Goal: Task Accomplishment & Management: Manage account settings

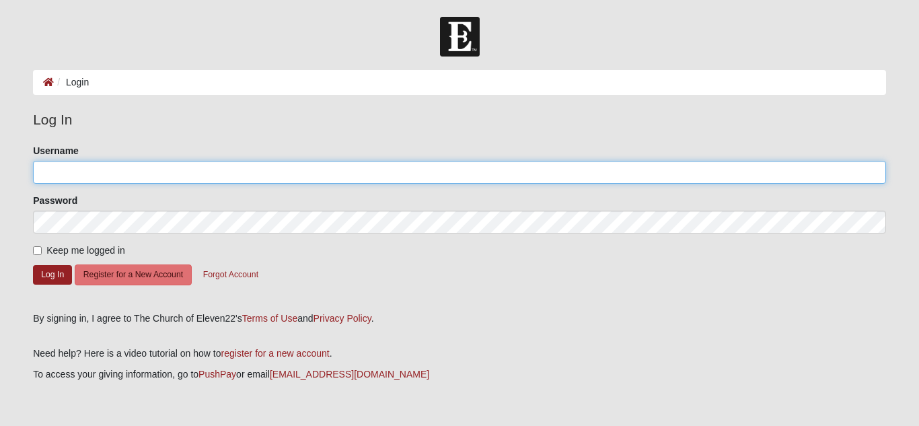
click at [237, 174] on input "Username" at bounding box center [459, 172] width 853 height 23
type input "[EMAIL_ADDRESS][DOMAIN_NAME]"
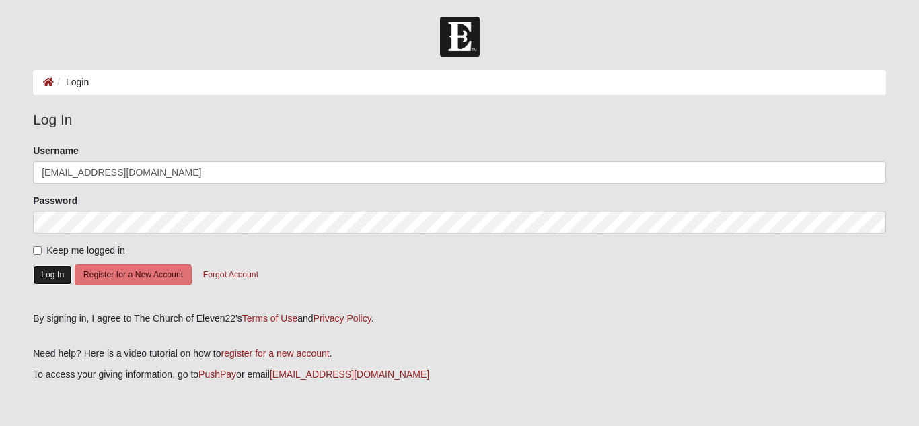
click at [52, 279] on button "Log In" at bounding box center [52, 275] width 39 height 20
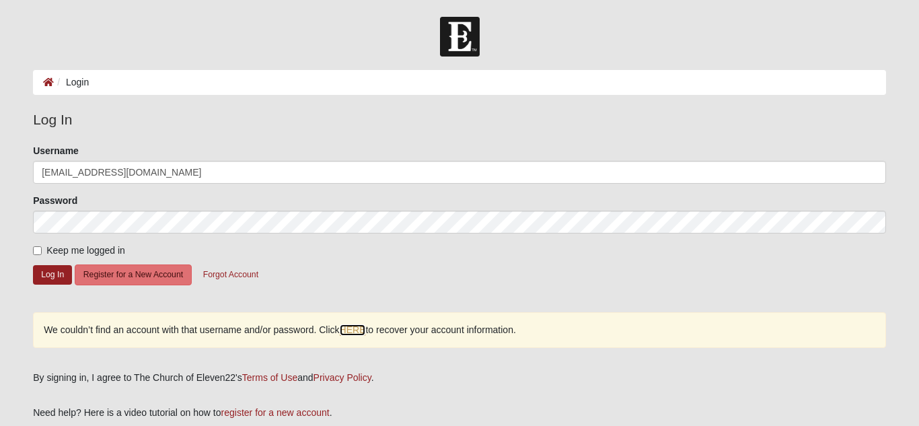
click at [362, 335] on link "HERE" at bounding box center [353, 329] width 26 height 11
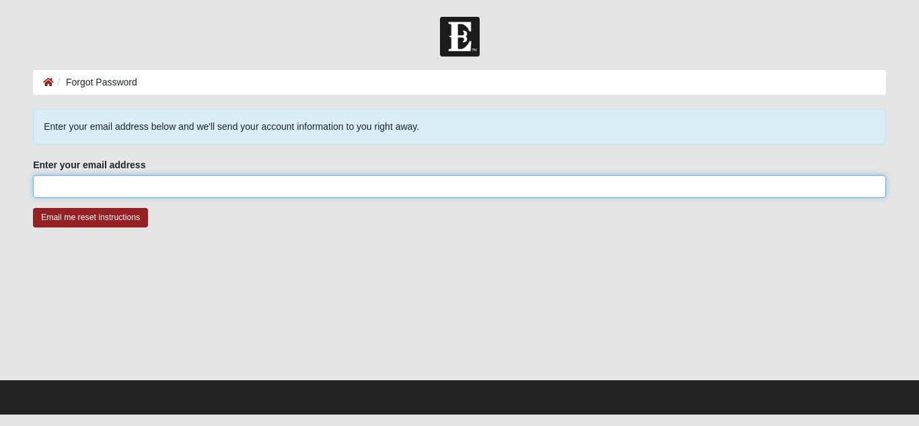
click at [151, 179] on input "Enter your email address" at bounding box center [459, 186] width 853 height 23
type input "[EMAIL_ADDRESS][DOMAIN_NAME]"
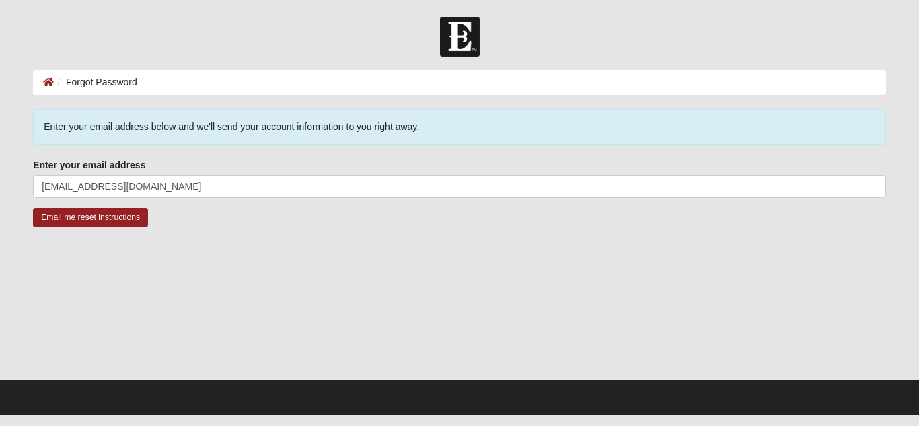
click at [159, 247] on div at bounding box center [459, 311] width 853 height 135
click at [99, 221] on input "Email me reset instructions" at bounding box center [90, 218] width 115 height 20
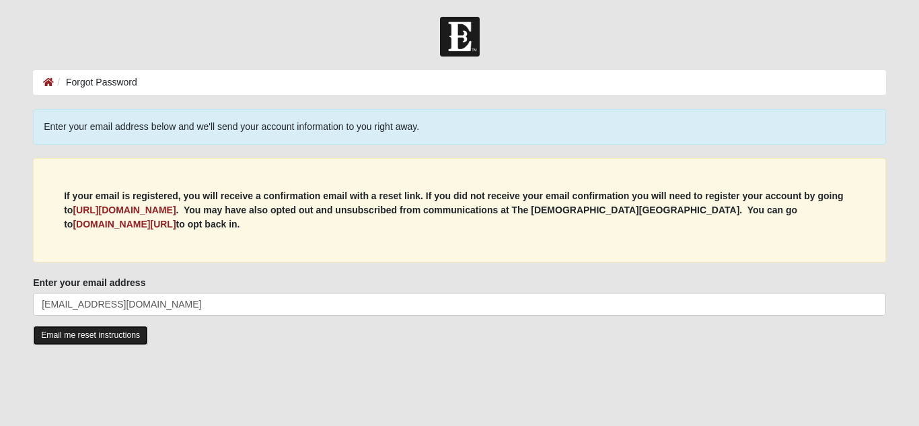
click at [100, 337] on input "Email me reset instructions" at bounding box center [90, 336] width 115 height 20
click at [90, 339] on input "Email me reset instructions" at bounding box center [90, 336] width 115 height 20
